Goal: Task Accomplishment & Management: Use online tool/utility

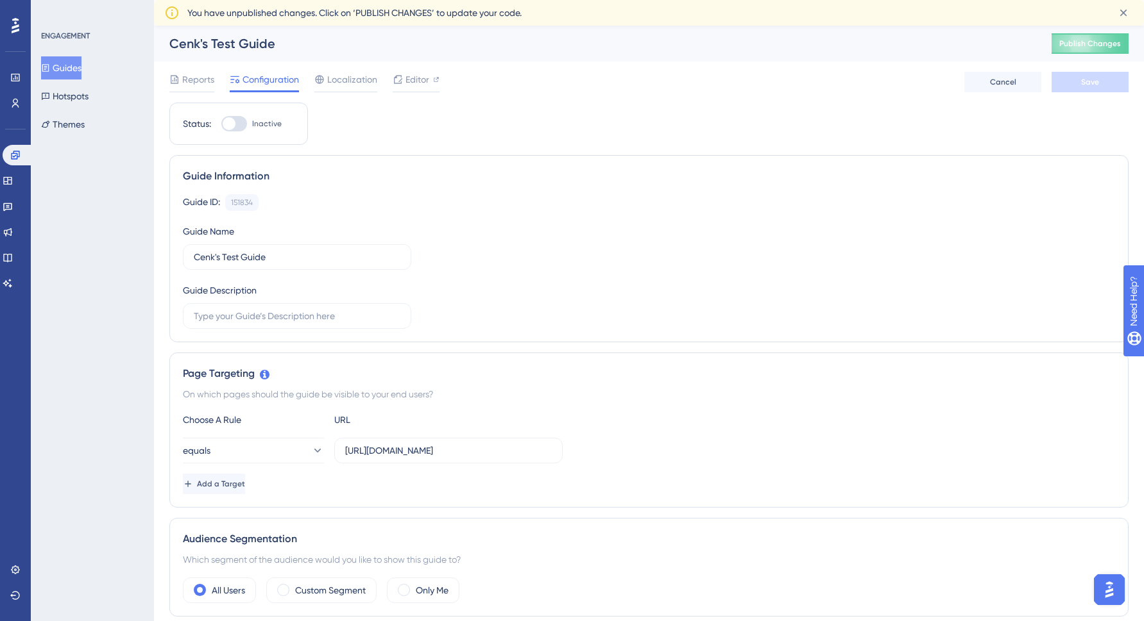
click at [77, 64] on button "Guides" at bounding box center [61, 67] width 40 height 23
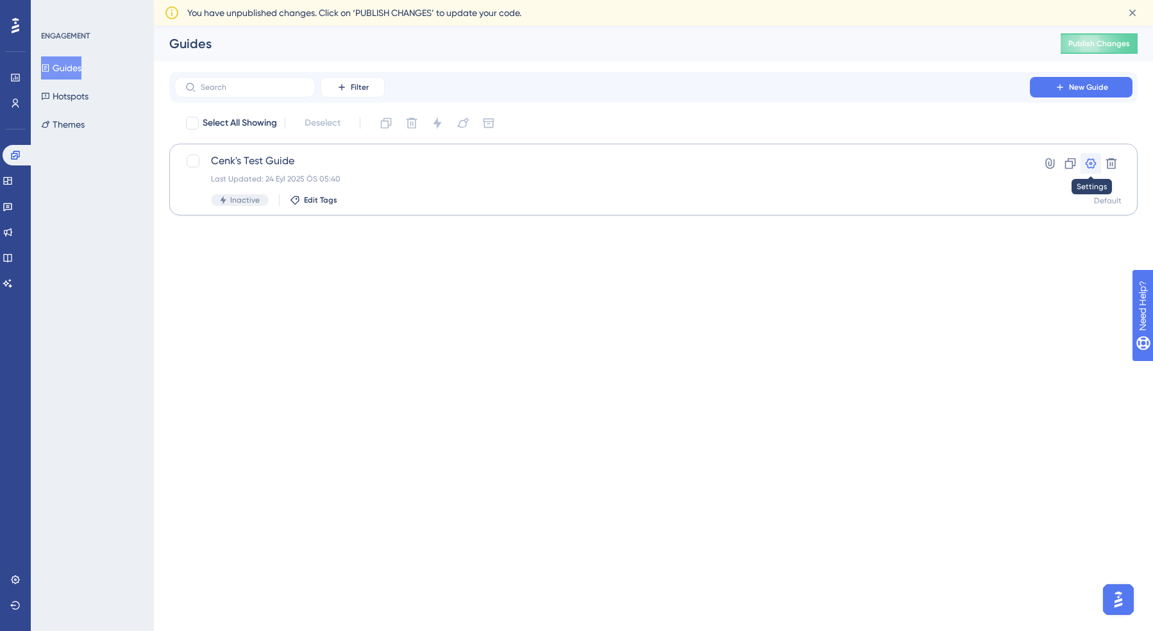
click at [1091, 165] on icon at bounding box center [1091, 163] width 13 height 13
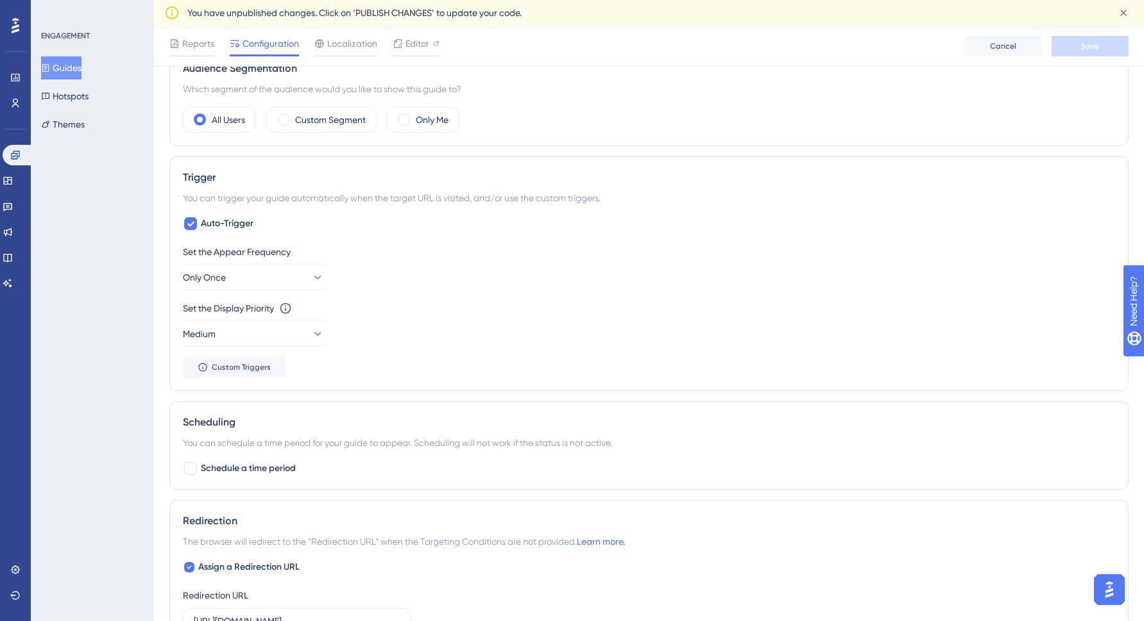
scroll to position [481, 0]
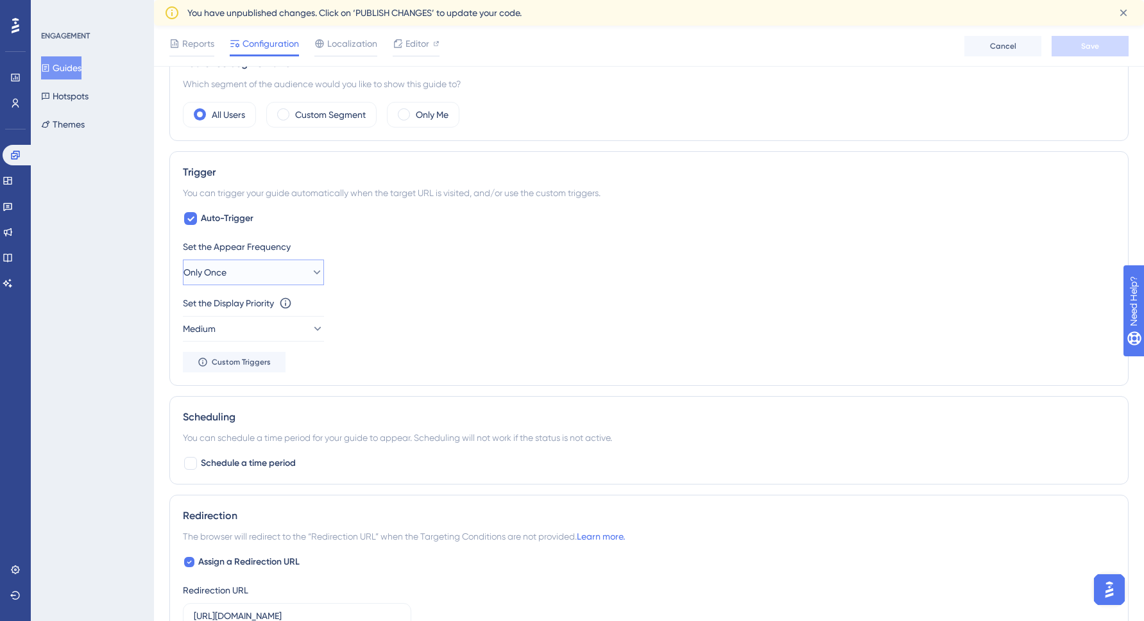
click at [311, 273] on icon at bounding box center [316, 272] width 13 height 13
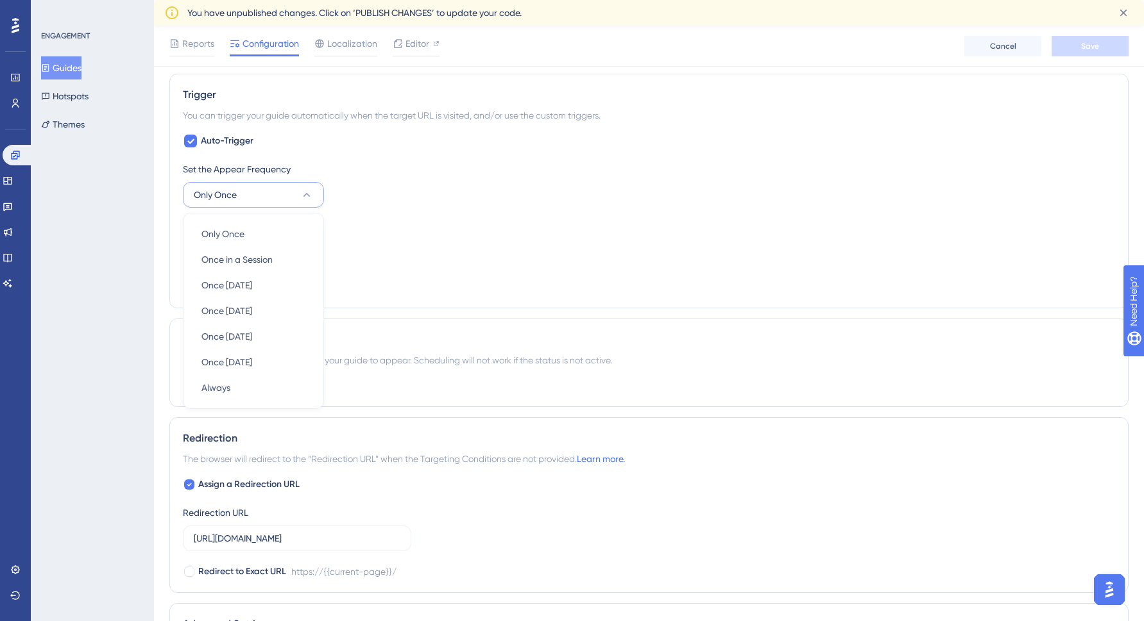
click at [312, 195] on icon at bounding box center [306, 195] width 13 height 13
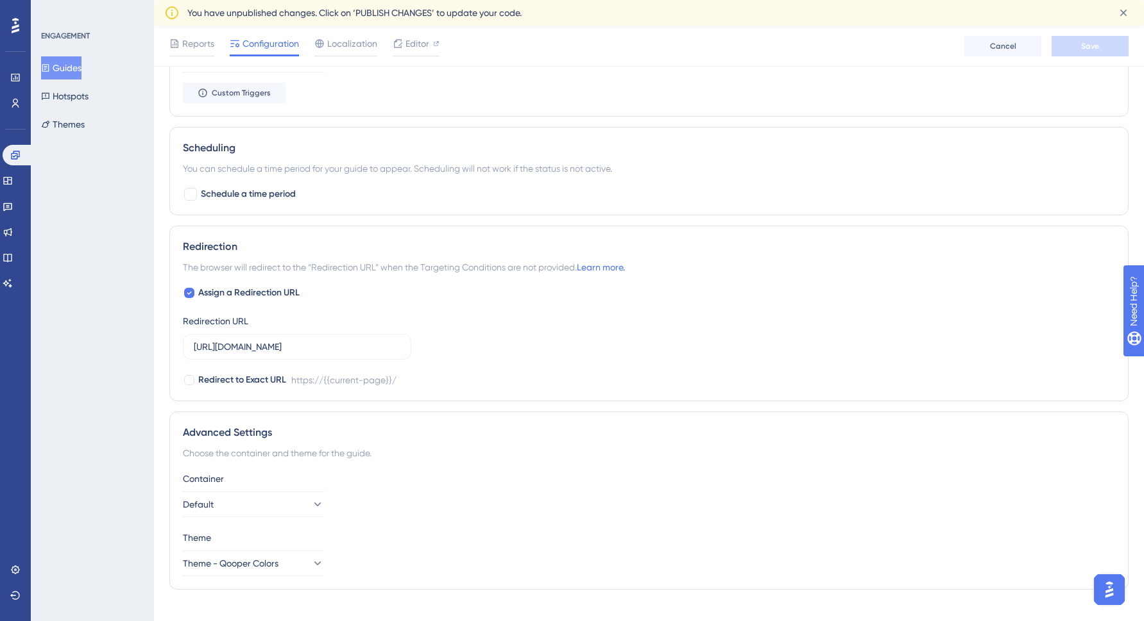
scroll to position [770, 0]
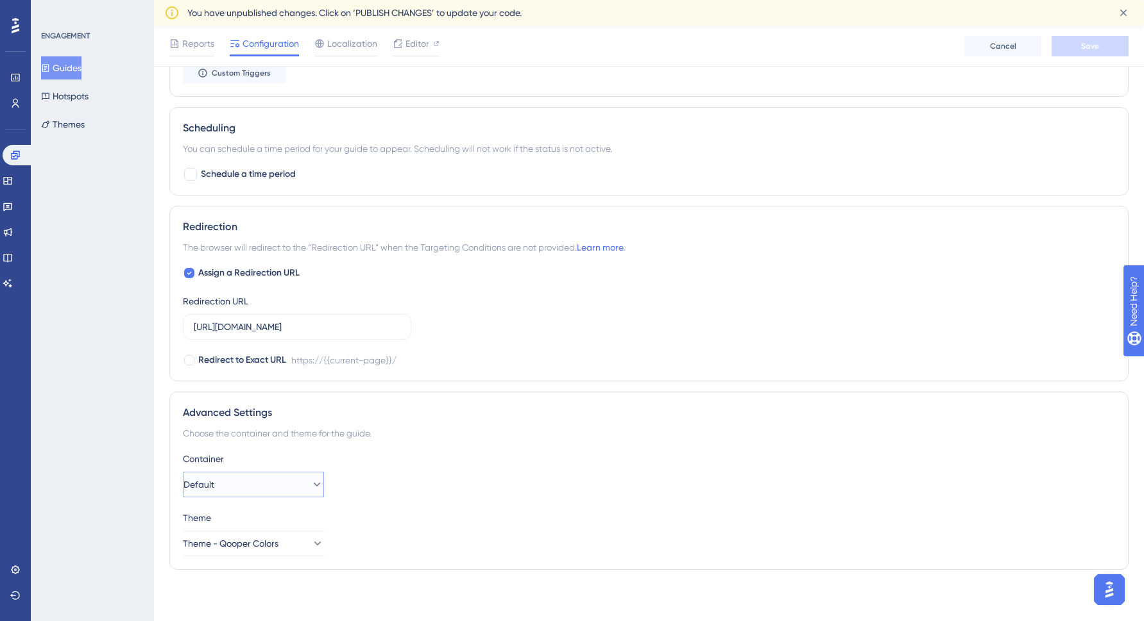
click at [314, 484] on icon at bounding box center [317, 485] width 7 height 4
click at [274, 542] on span "qooper-web-platform" at bounding box center [247, 549] width 93 height 15
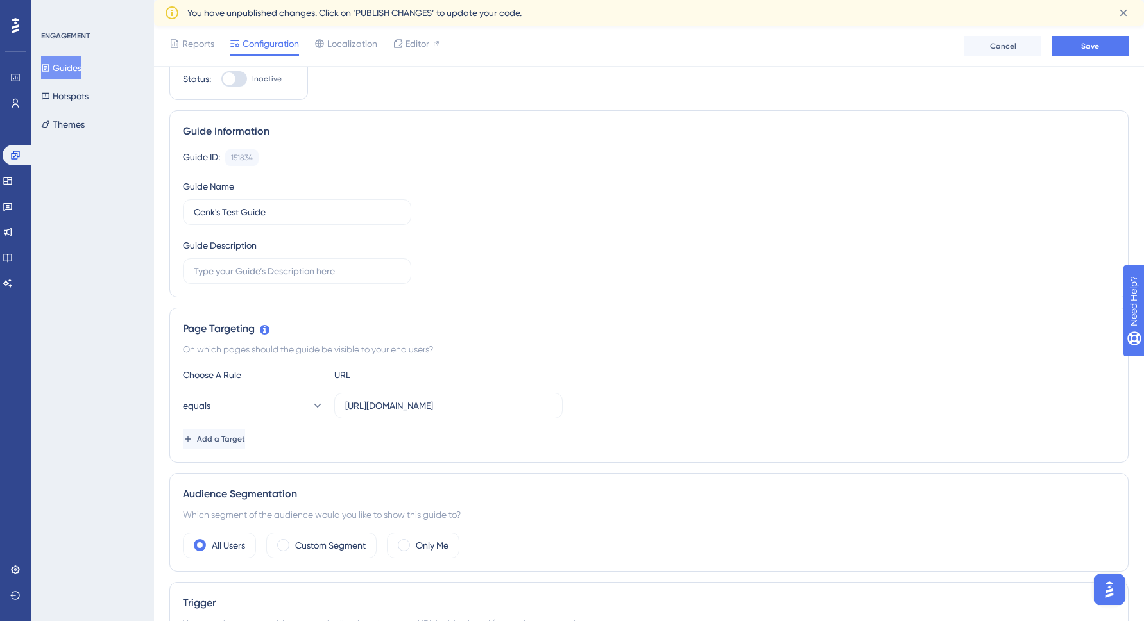
scroll to position [0, 0]
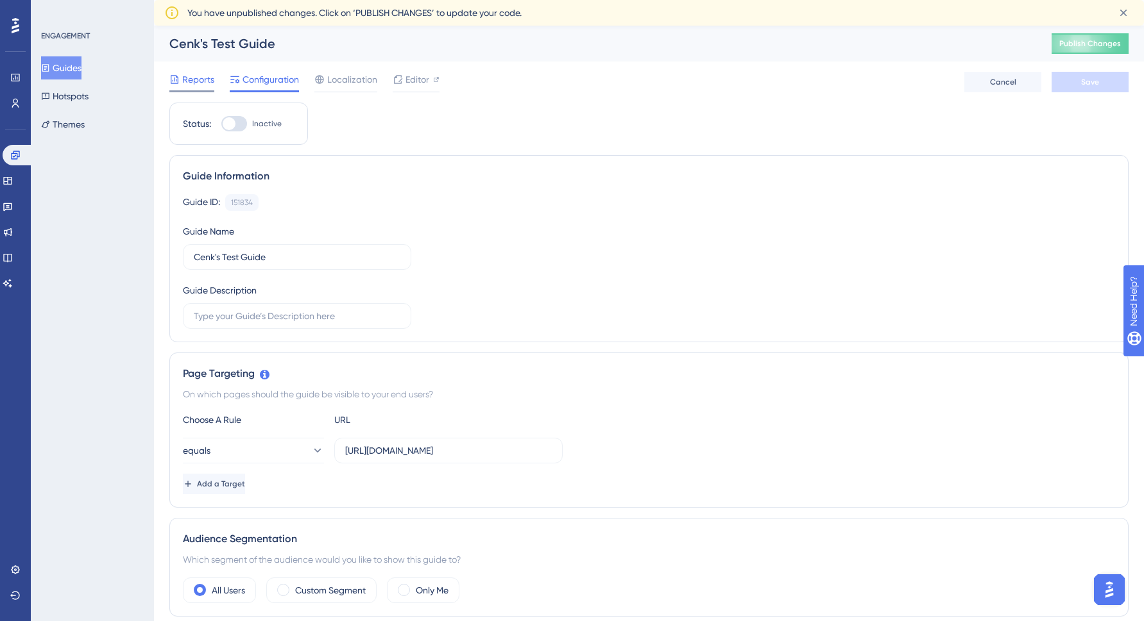
click at [196, 81] on span "Reports" at bounding box center [198, 79] width 32 height 15
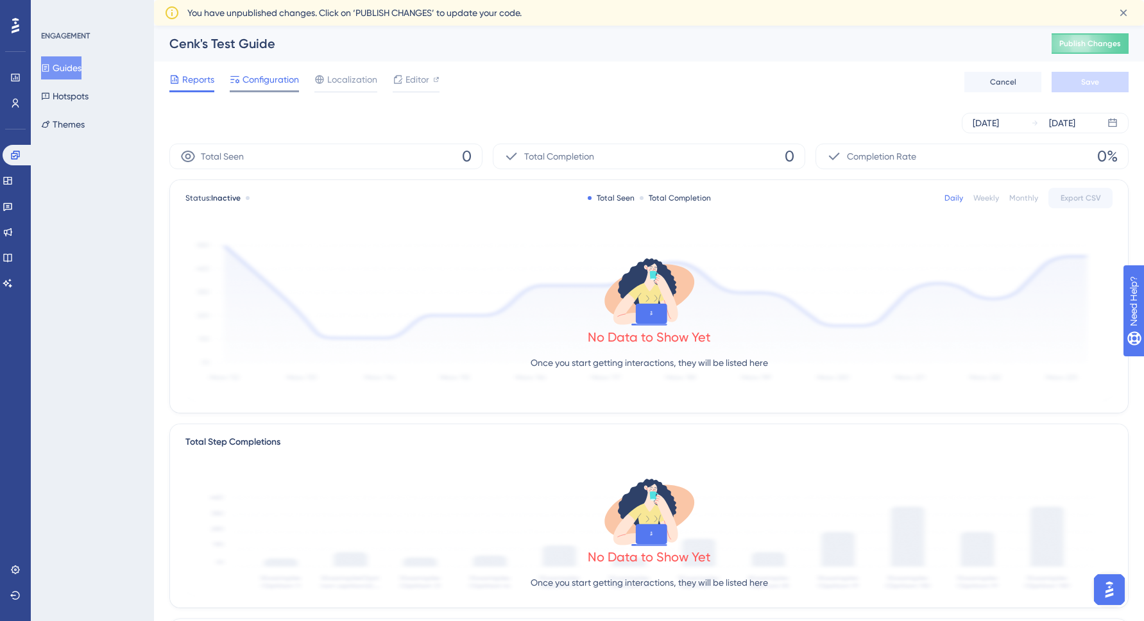
click at [272, 78] on span "Configuration" at bounding box center [270, 79] width 56 height 15
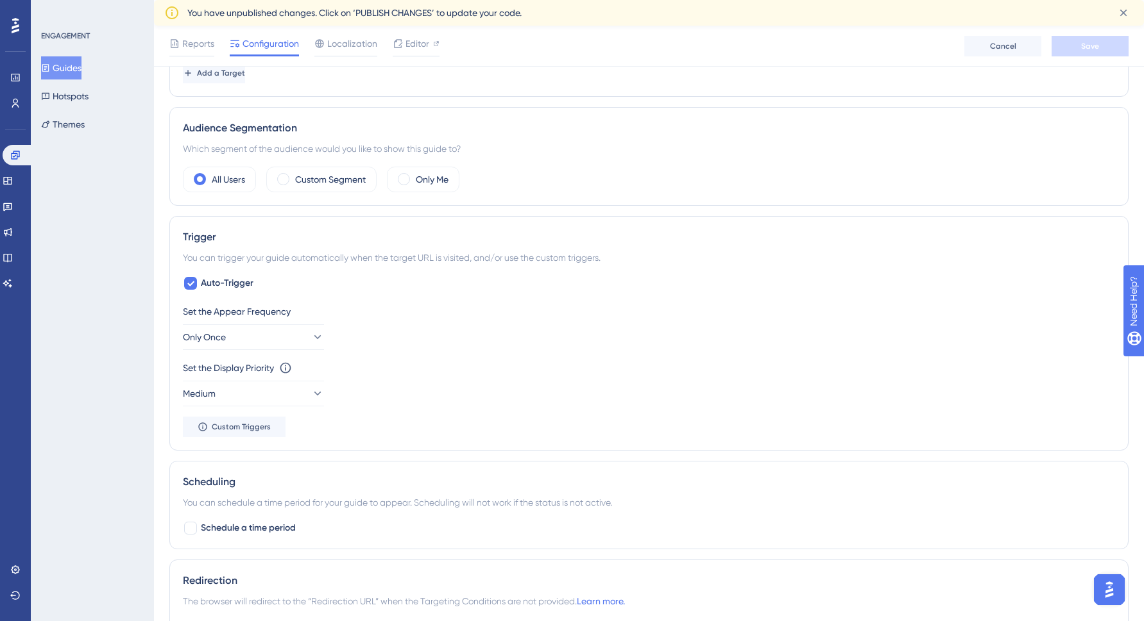
scroll to position [426, 0]
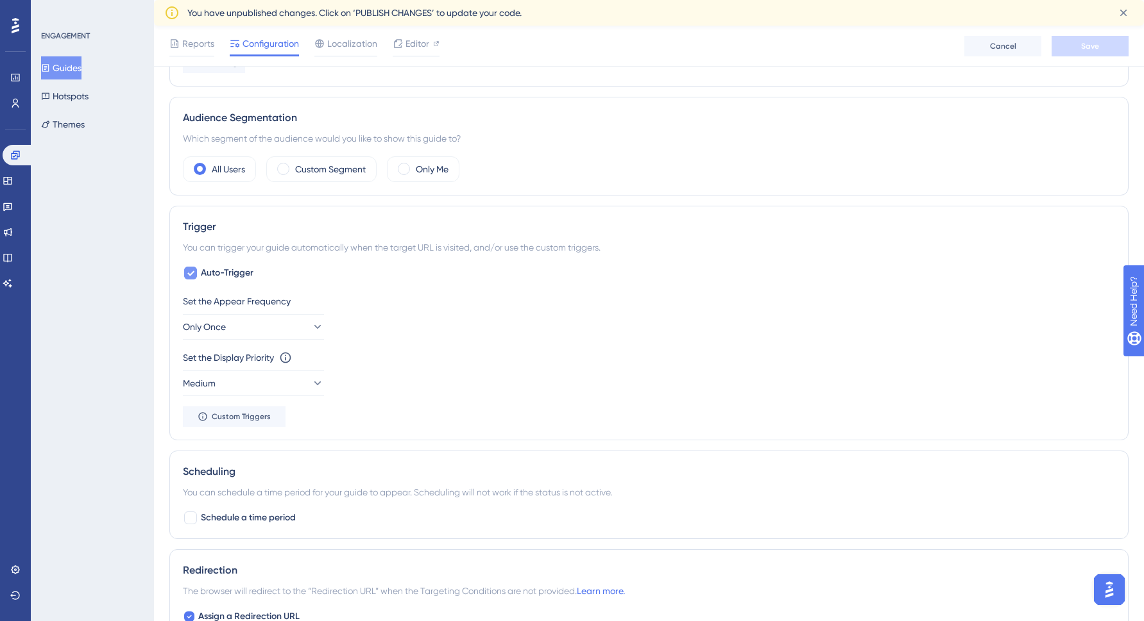
click at [216, 269] on span "Auto-Trigger" at bounding box center [227, 273] width 53 height 15
checkbox input "false"
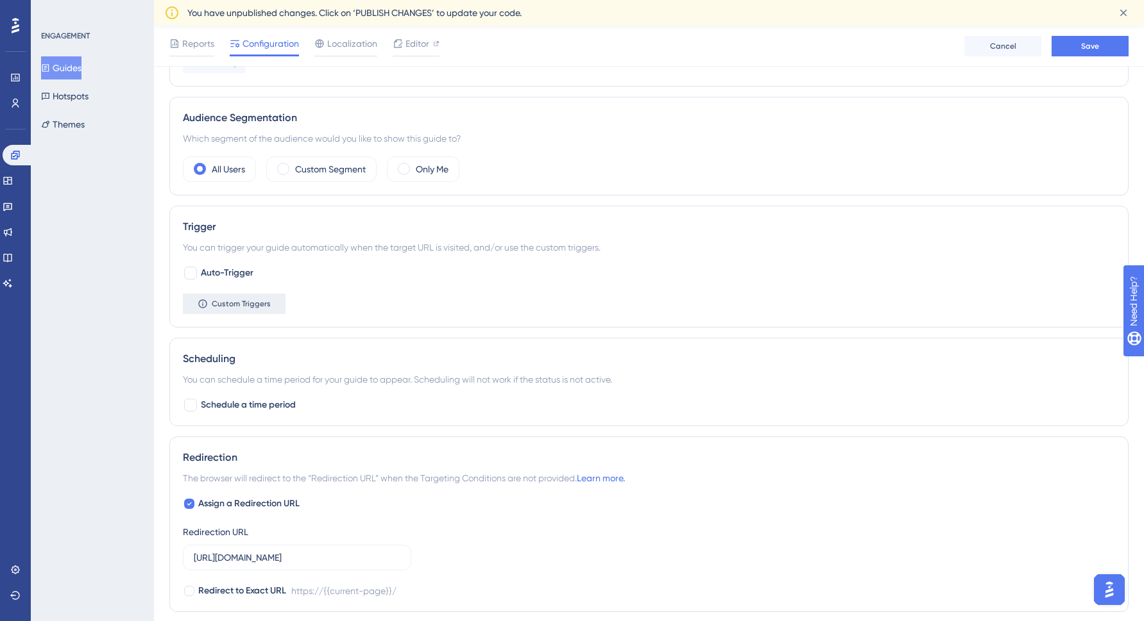
click at [249, 297] on button "Custom Triggers" at bounding box center [234, 304] width 103 height 21
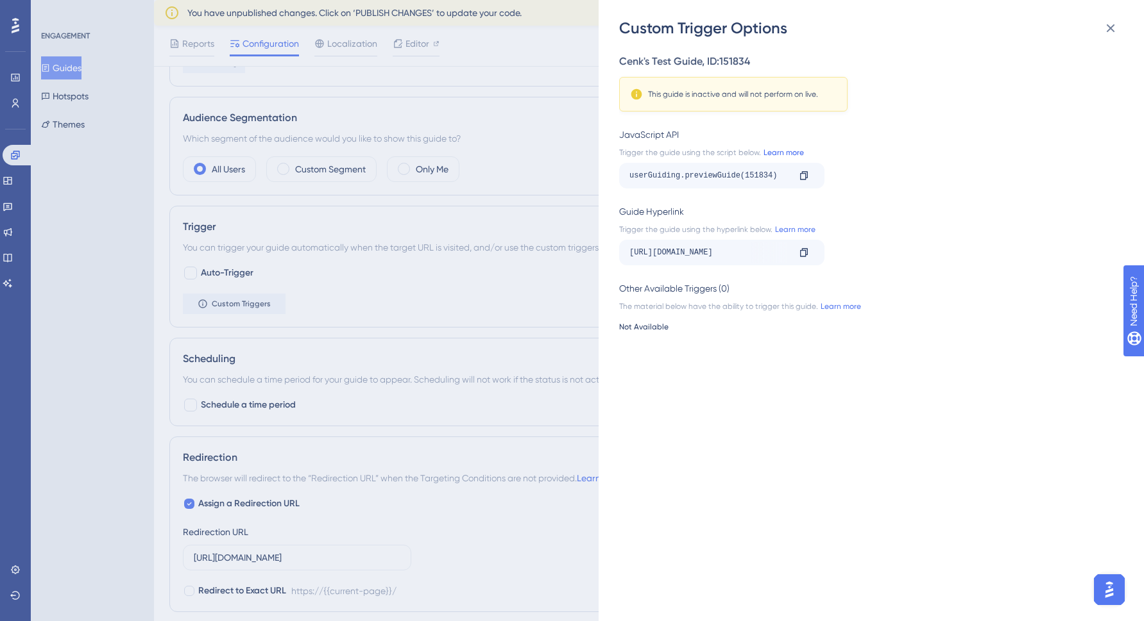
click at [793, 153] on link "Learn more" at bounding box center [782, 153] width 43 height 10
click at [1119, 28] on button at bounding box center [1110, 28] width 26 height 26
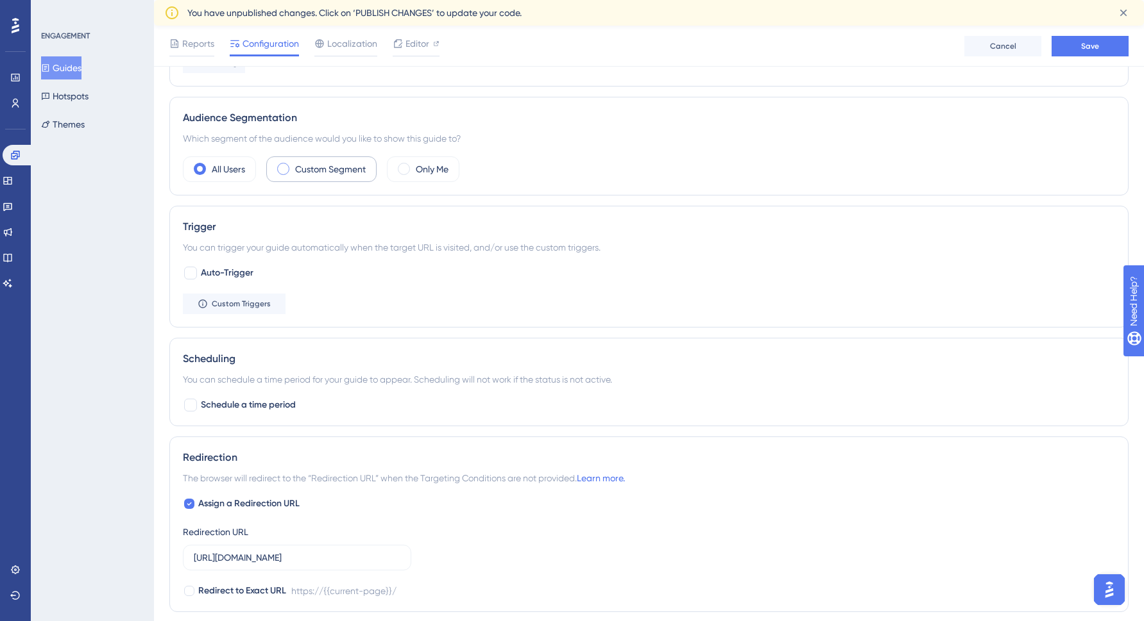
click at [344, 171] on label "Custom Segment" at bounding box center [330, 169] width 71 height 15
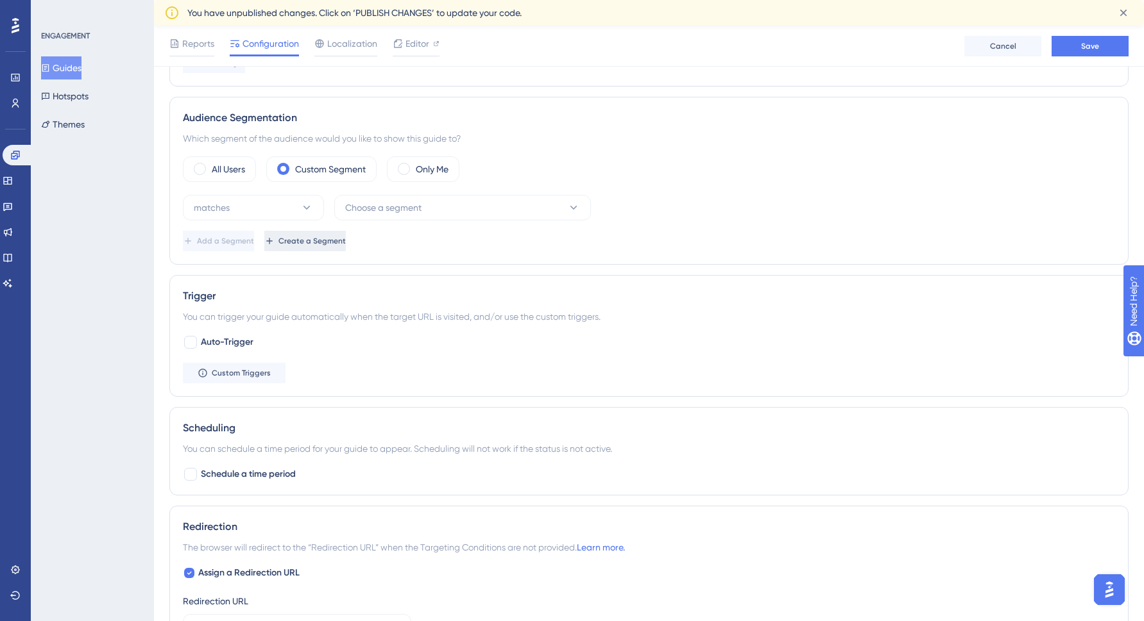
click at [344, 242] on span "Create a Segment" at bounding box center [311, 241] width 67 height 10
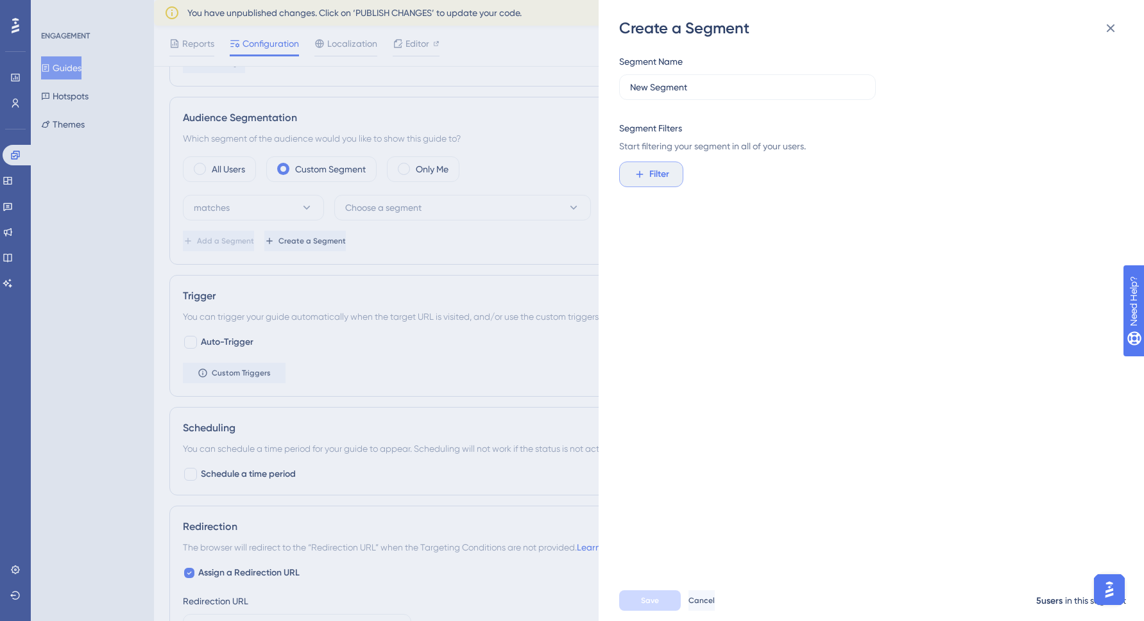
click at [671, 173] on button "Filter" at bounding box center [651, 175] width 64 height 26
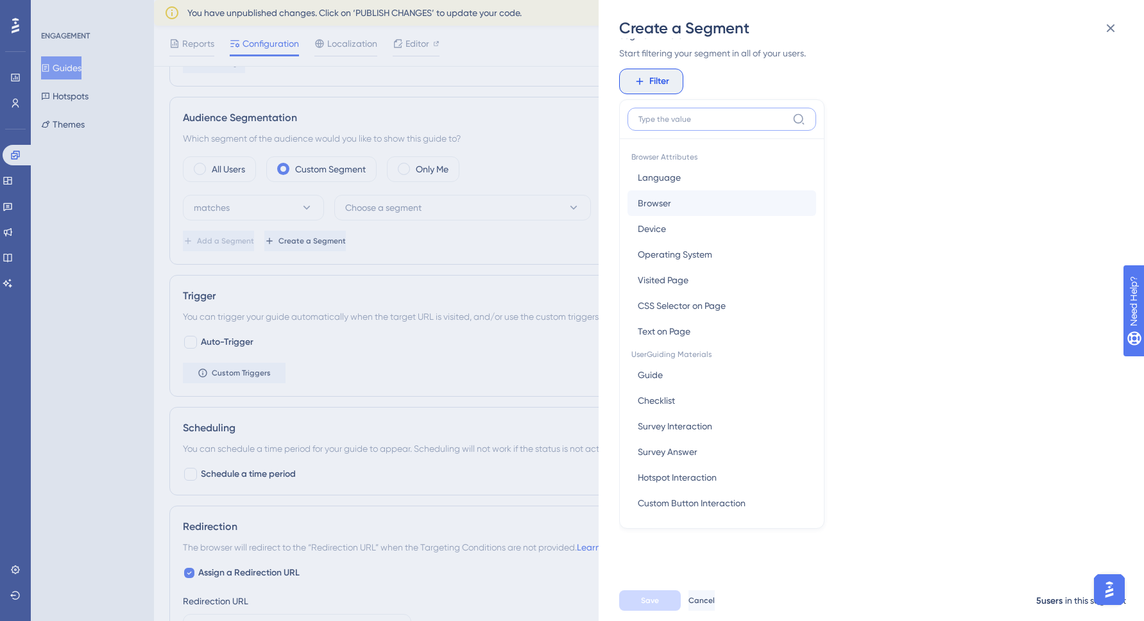
scroll to position [0, 0]
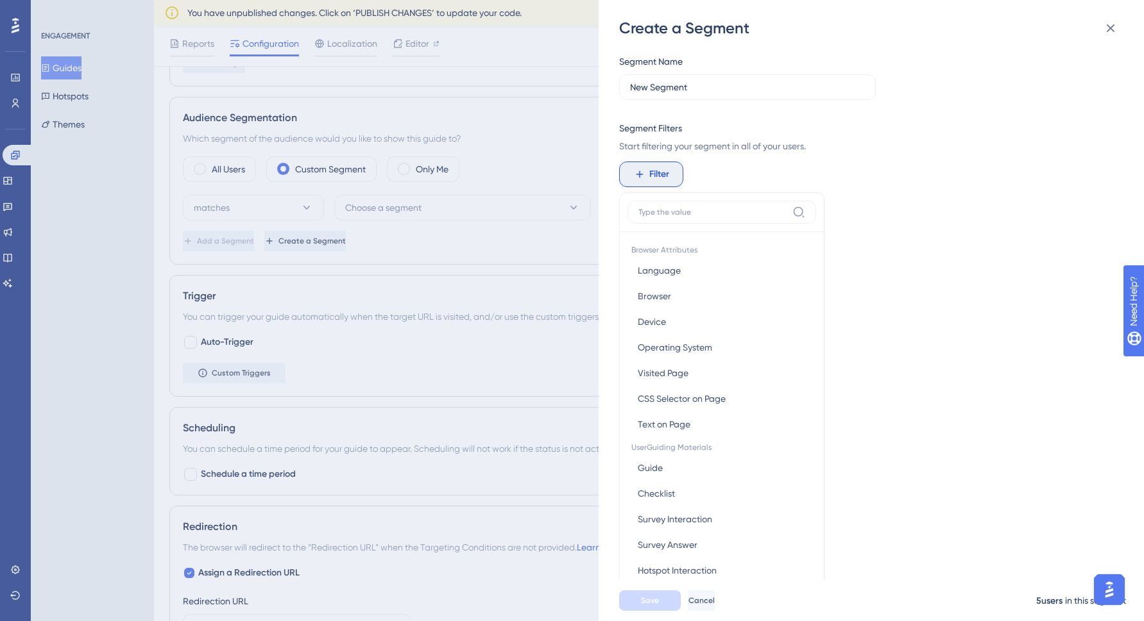
click at [790, 108] on div "Segment Name New Segment Segment Filters Start filtering your segment in all of…" at bounding box center [867, 104] width 496 height 100
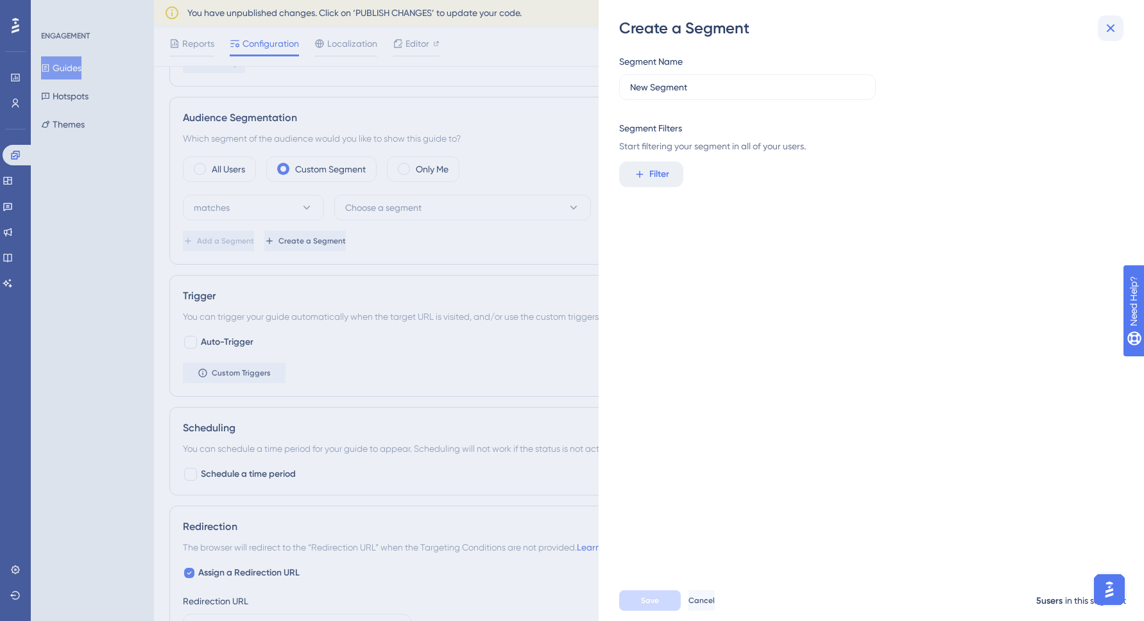
click at [1111, 28] on icon at bounding box center [1109, 28] width 15 height 15
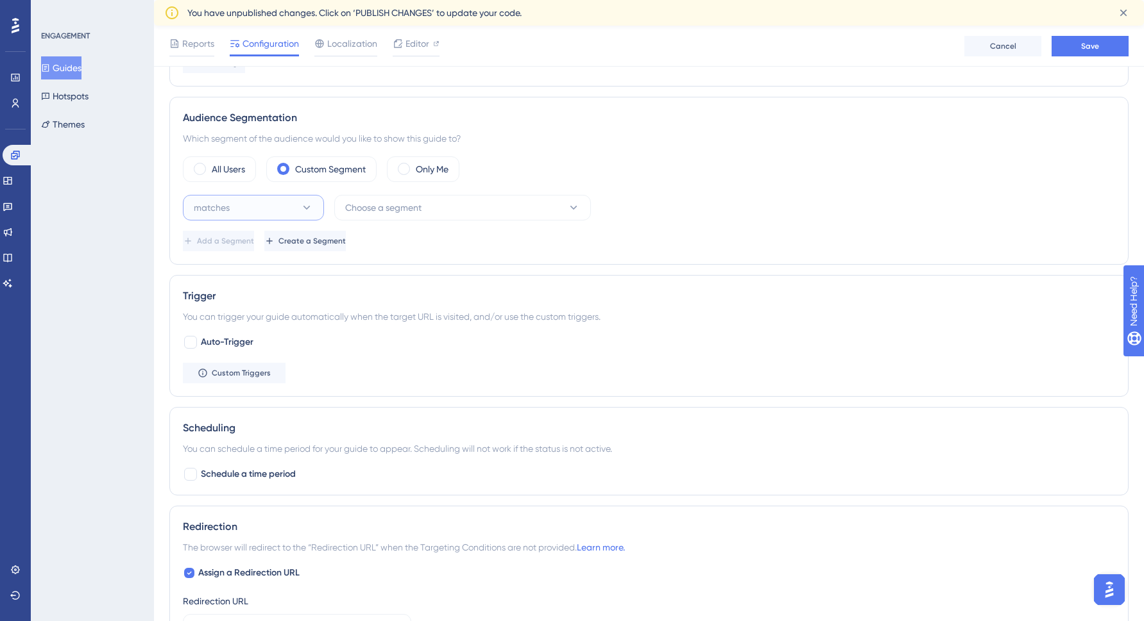
click at [314, 204] on button "matches" at bounding box center [253, 208] width 141 height 26
click at [306, 205] on icon at bounding box center [306, 207] width 13 height 13
click at [346, 241] on span "Create a Segment" at bounding box center [311, 241] width 67 height 10
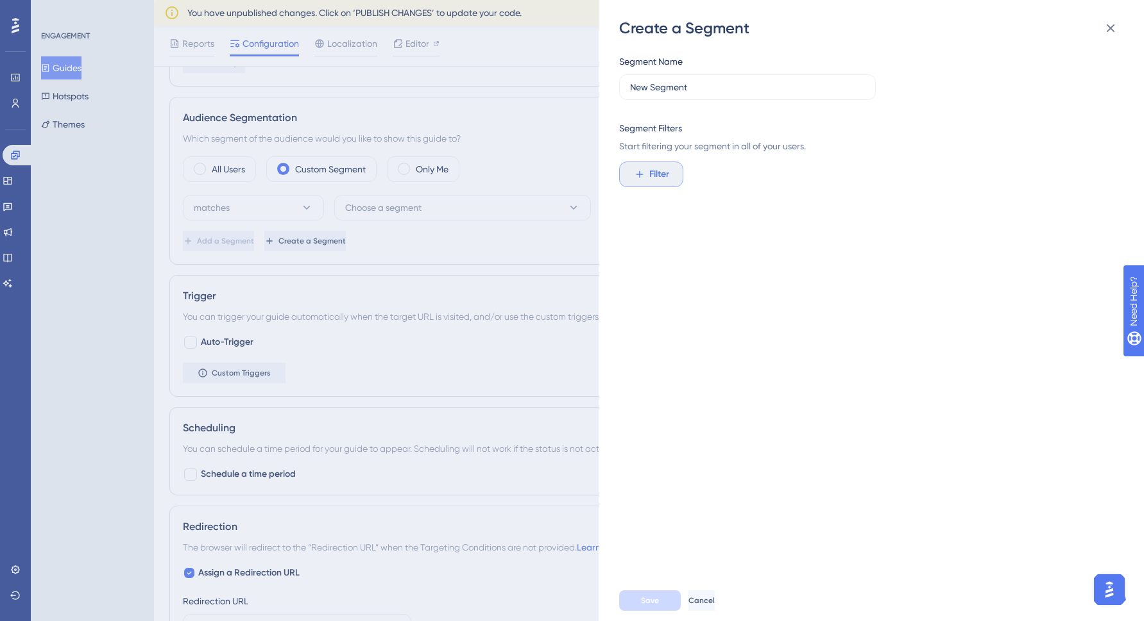
click at [661, 168] on span "Filter" at bounding box center [659, 174] width 20 height 15
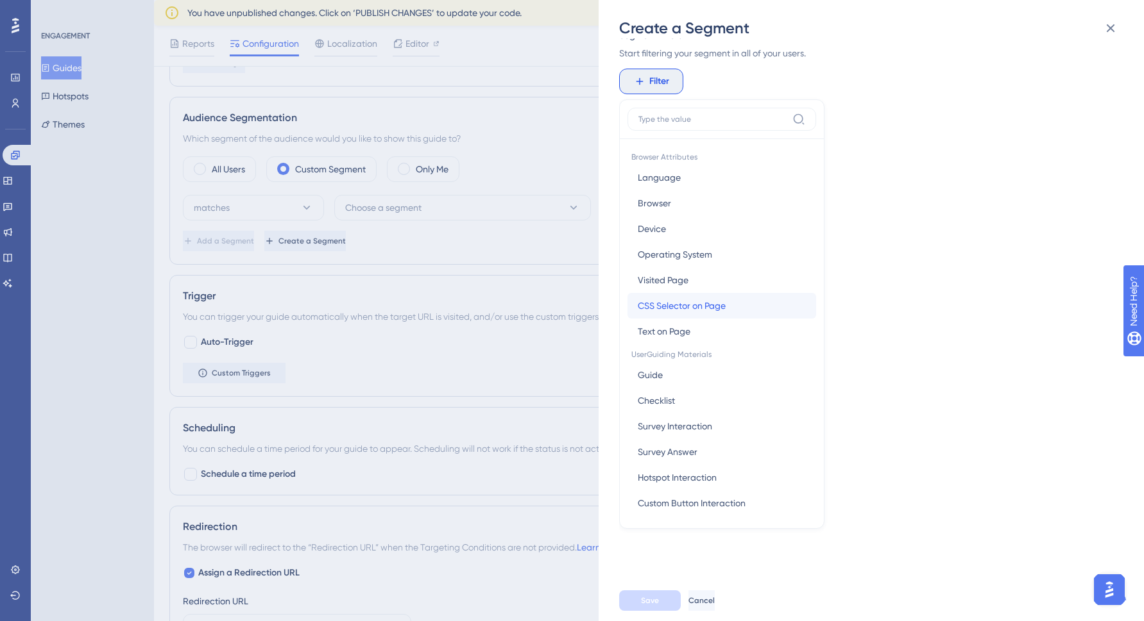
click at [720, 308] on span "CSS Selector on Page" at bounding box center [681, 305] width 88 height 15
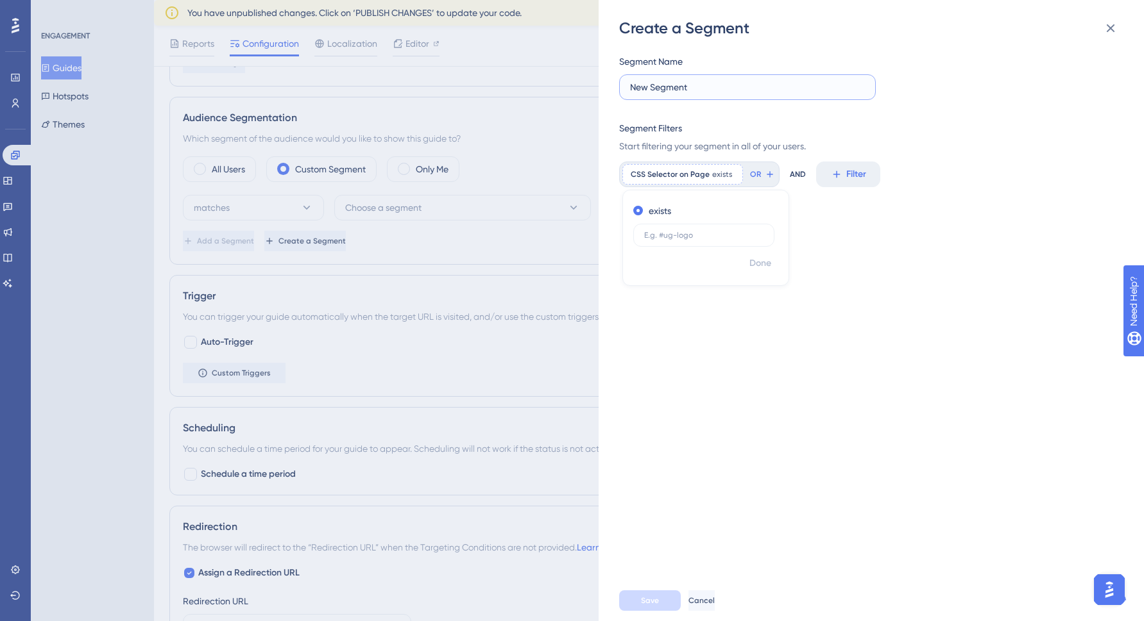
click at [692, 86] on input "New Segment" at bounding box center [747, 87] width 235 height 14
click at [692, 87] on input "New Segment" at bounding box center [747, 87] width 235 height 14
type input "Mentor=Yes"
click at [656, 173] on span "Filter" at bounding box center [659, 174] width 20 height 15
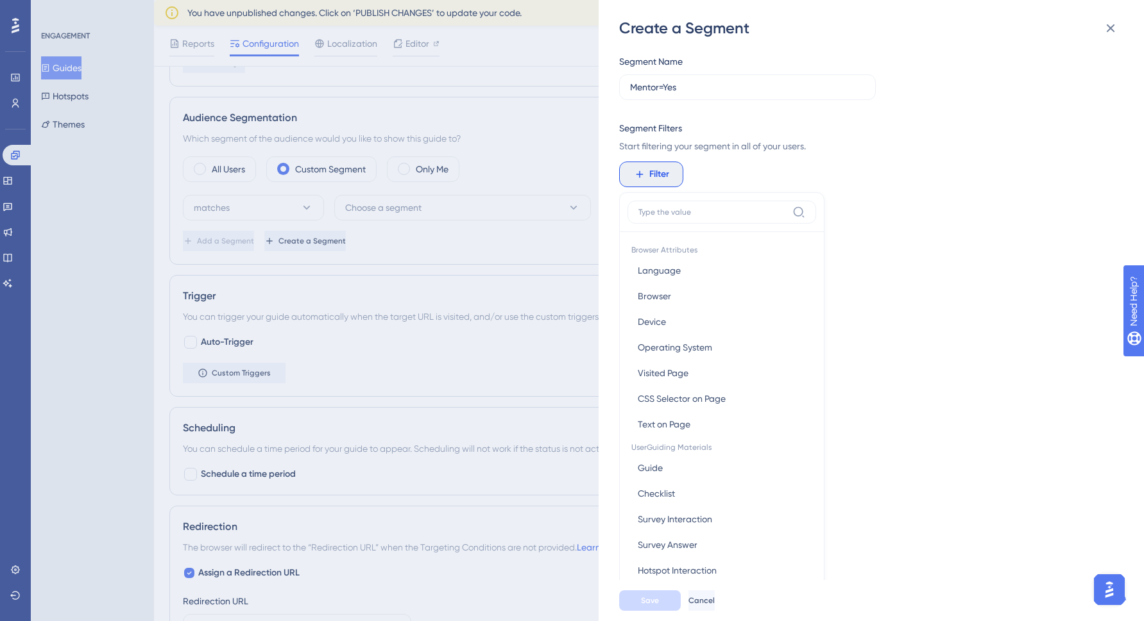
scroll to position [93, 0]
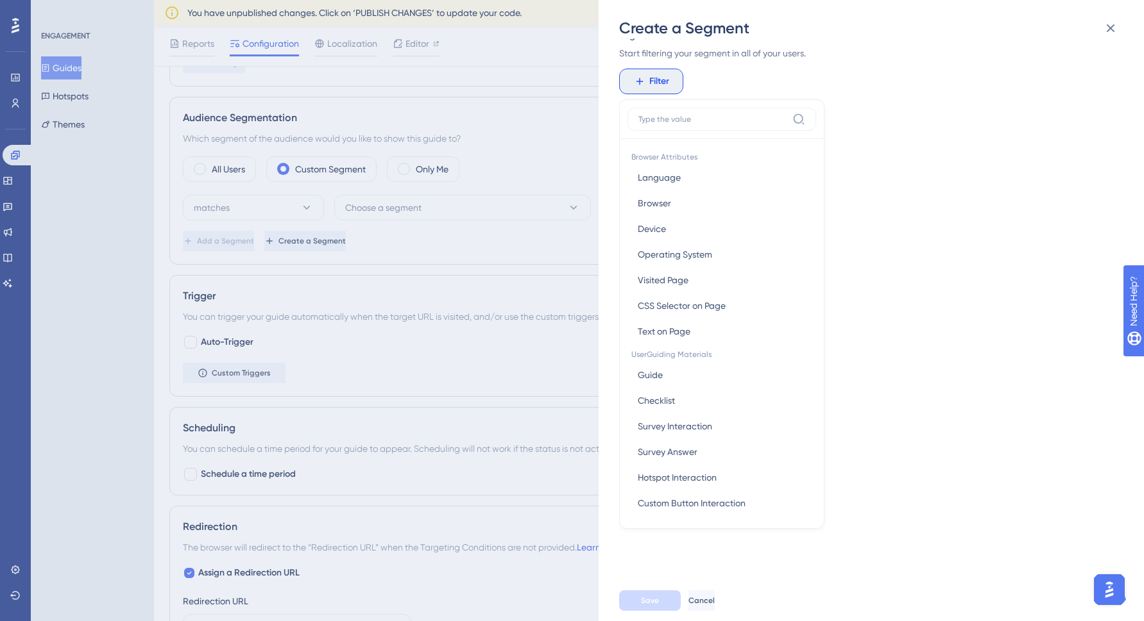
click at [873, 96] on div "Segment Name Mentor=Yes Segment Filters Start filtering your segment in all of …" at bounding box center [877, 309] width 517 height 542
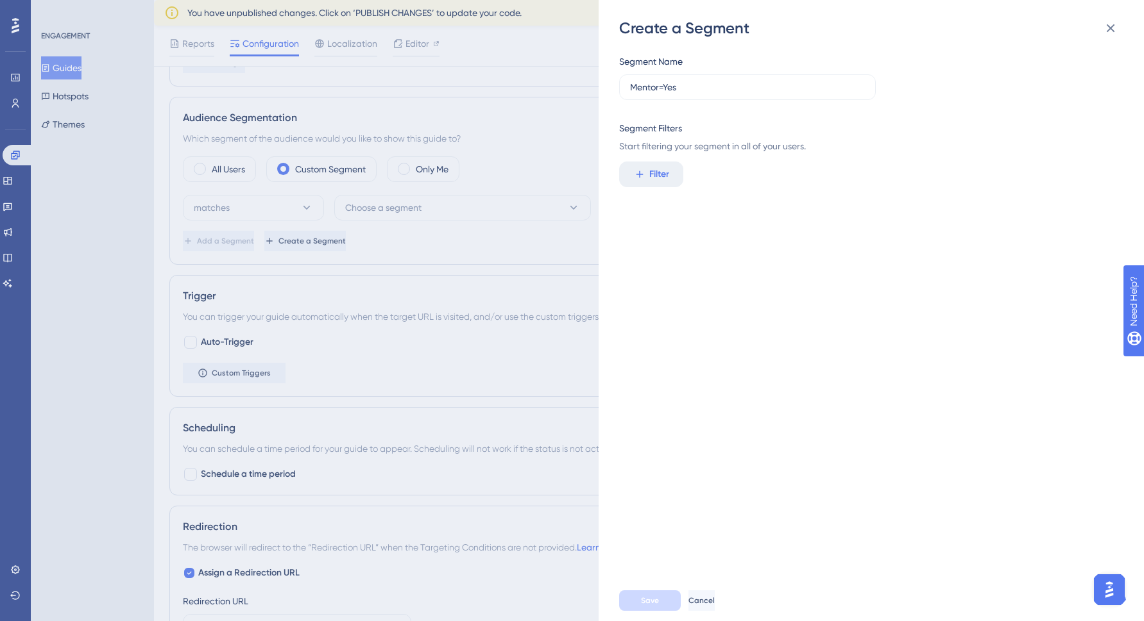
scroll to position [0, 0]
